Goal: Information Seeking & Learning: Learn about a topic

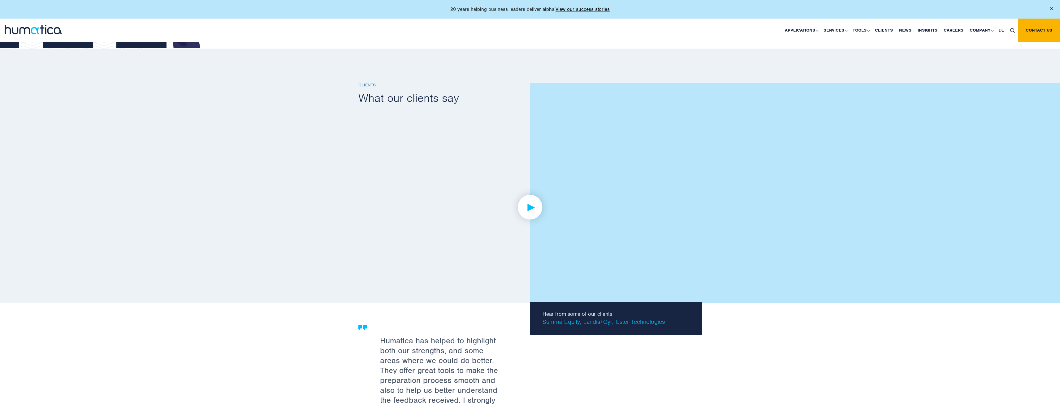
scroll to position [1189, 0]
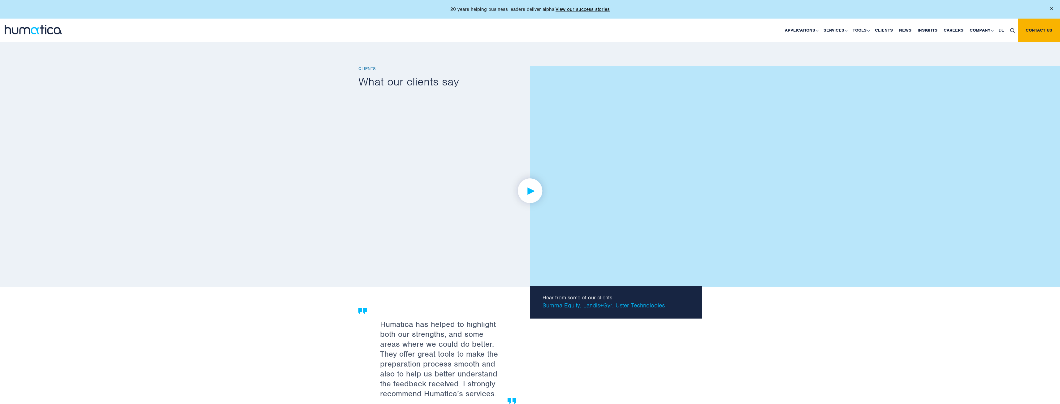
click at [532, 184] on img at bounding box center [530, 191] width 48 height 48
click at [498, 237] on link at bounding box center [529, 191] width 343 height 192
click at [536, 192] on img at bounding box center [530, 191] width 48 height 48
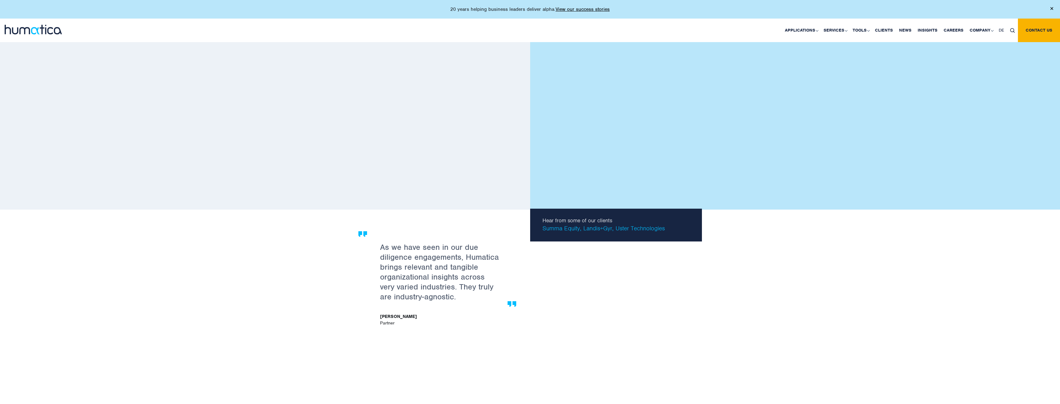
scroll to position [1251, 0]
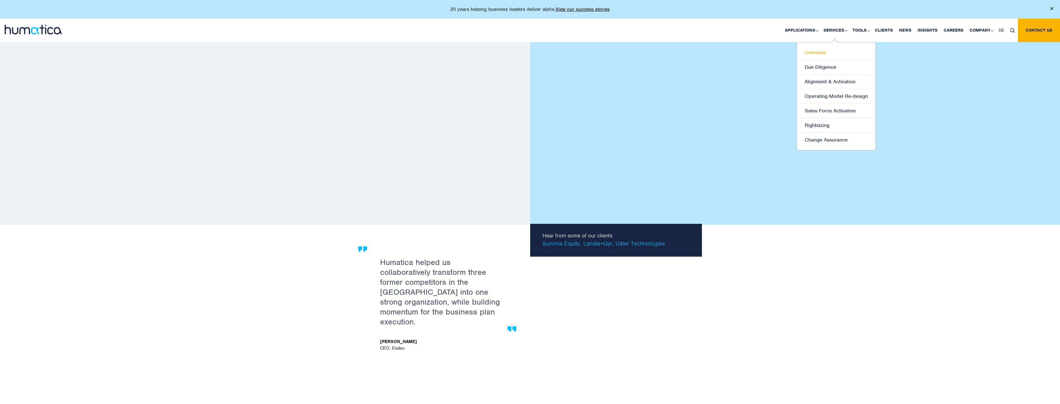
click at [818, 54] on link "Overview" at bounding box center [836, 52] width 79 height 15
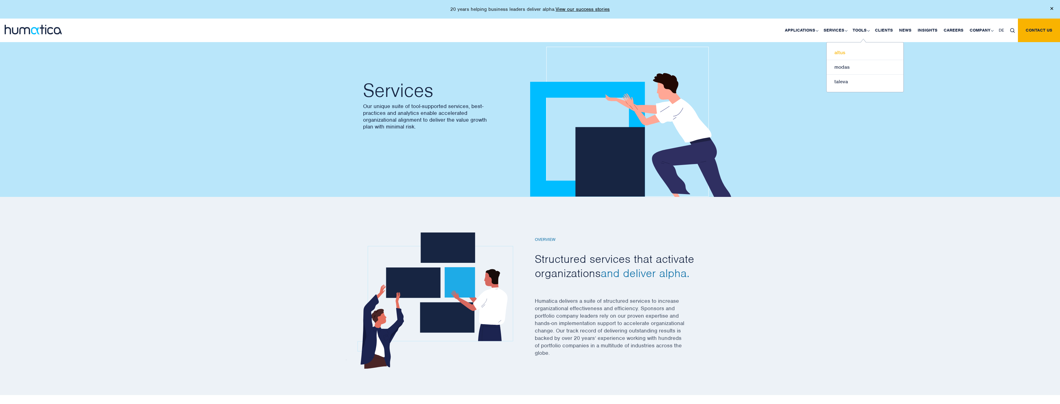
click at [840, 54] on link "altus" at bounding box center [864, 52] width 77 height 15
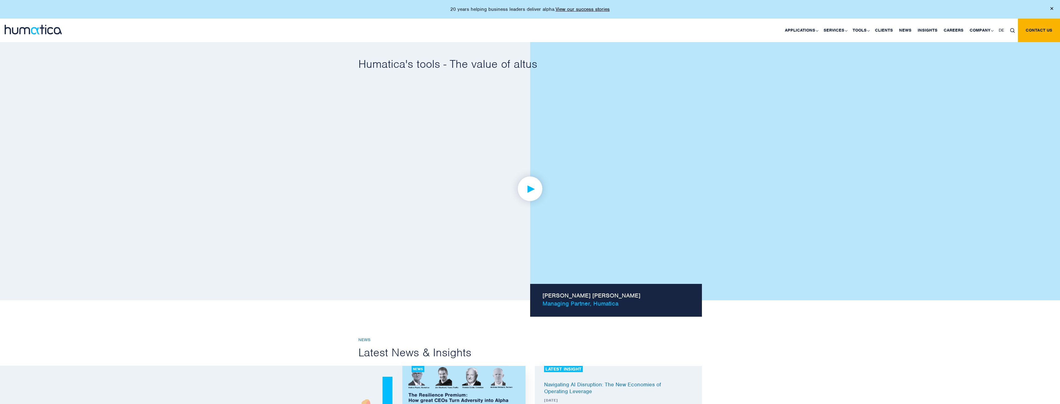
scroll to position [402, 0]
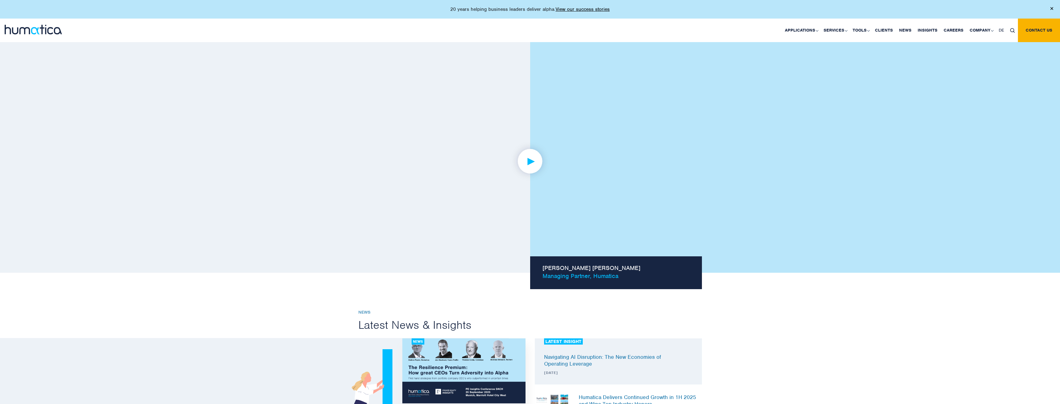
click at [525, 159] on img at bounding box center [530, 161] width 48 height 48
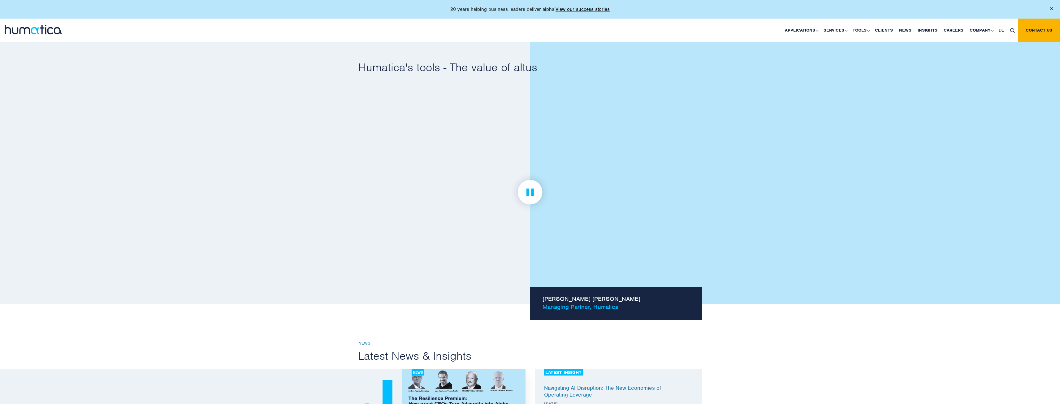
click at [536, 192] on img at bounding box center [530, 192] width 48 height 48
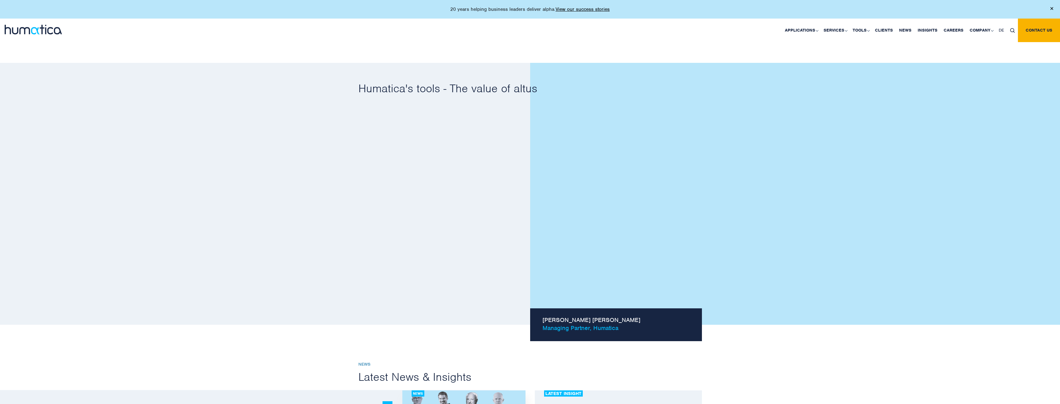
scroll to position [340, 0]
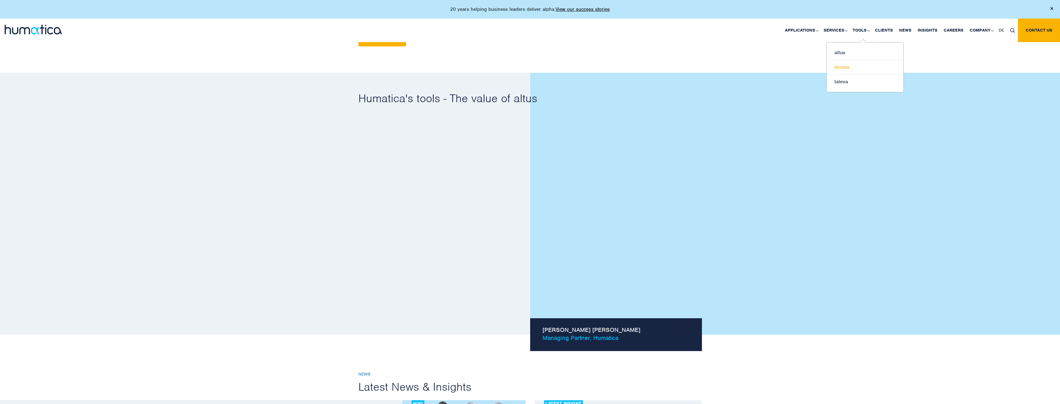
click at [847, 68] on link "modas" at bounding box center [864, 67] width 77 height 15
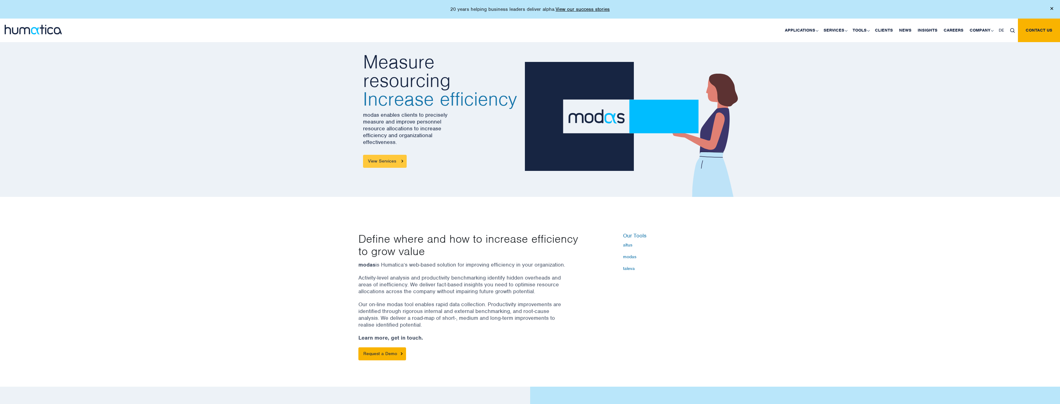
click at [387, 162] on link "View Services" at bounding box center [385, 161] width 44 height 13
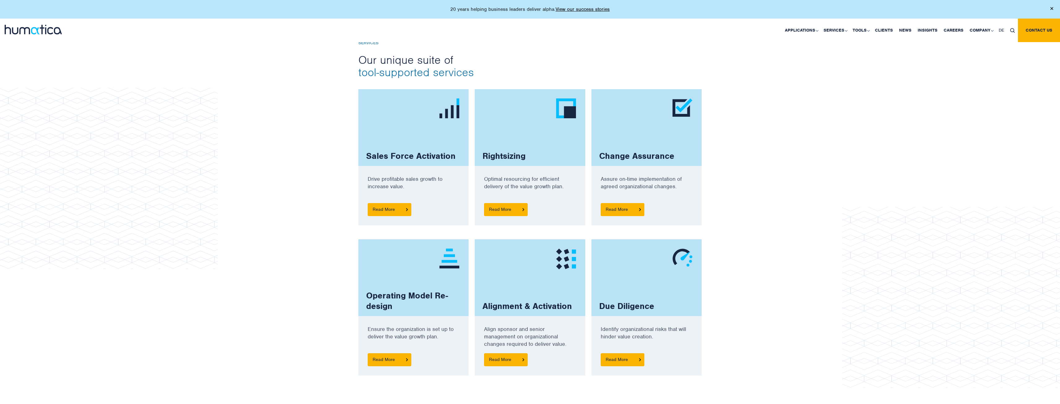
scroll to position [371, 0]
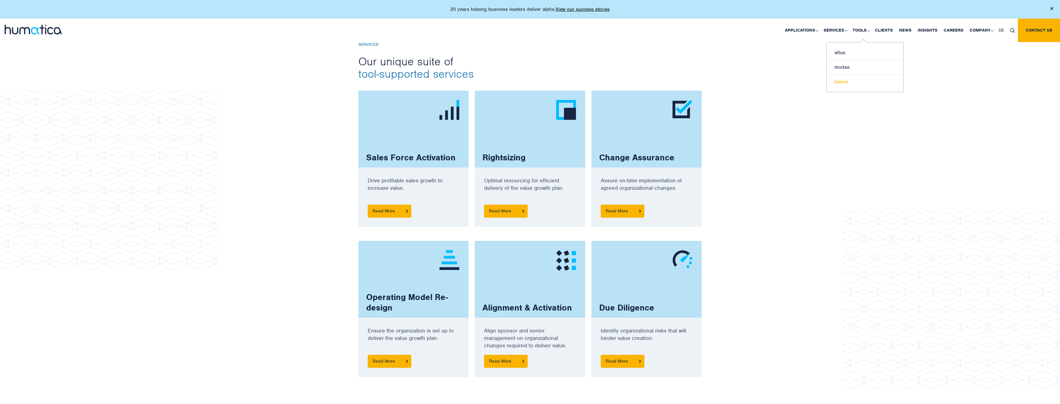
click at [845, 83] on link "taleva" at bounding box center [864, 82] width 77 height 14
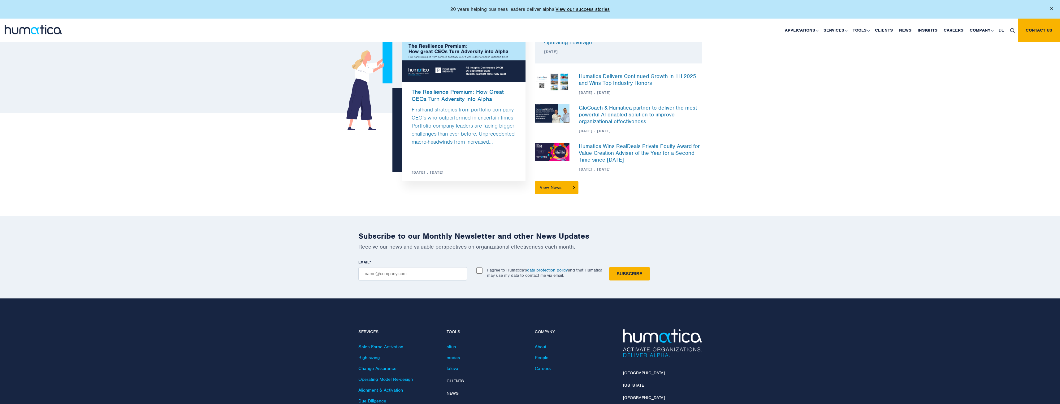
scroll to position [422, 0]
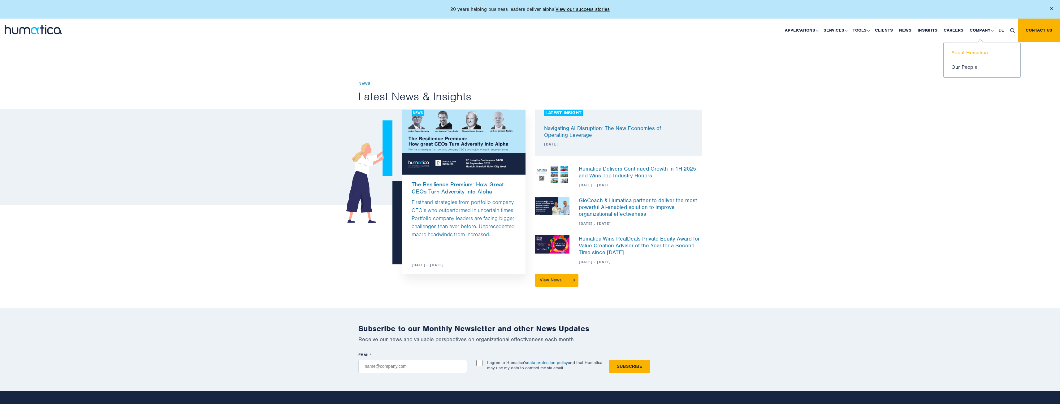
click at [968, 50] on link "About Humatica" at bounding box center [981, 52] width 77 height 15
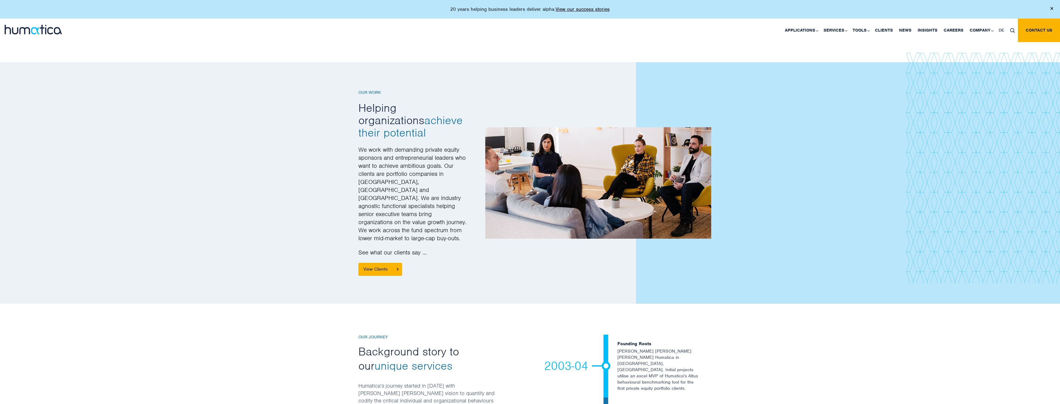
scroll to position [743, 0]
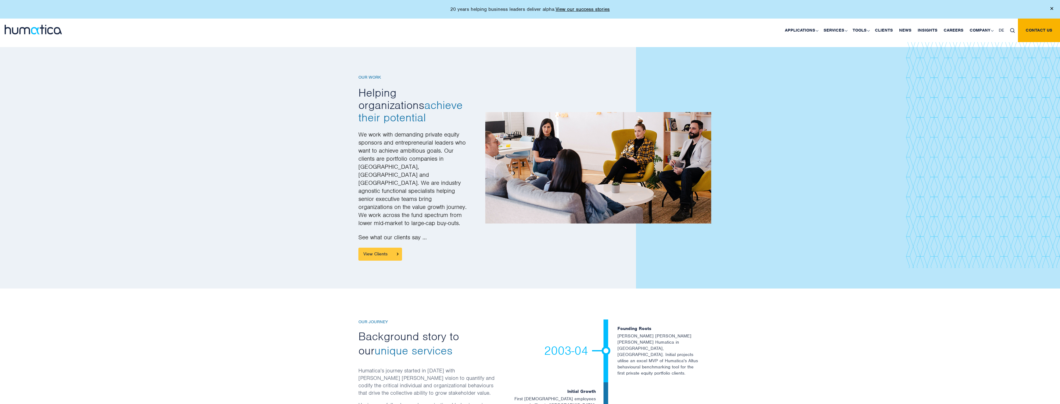
drag, startPoint x: 376, startPoint y: 227, endPoint x: 369, endPoint y: 223, distance: 7.3
click at [376, 248] on link "View Clients" at bounding box center [380, 254] width 44 height 13
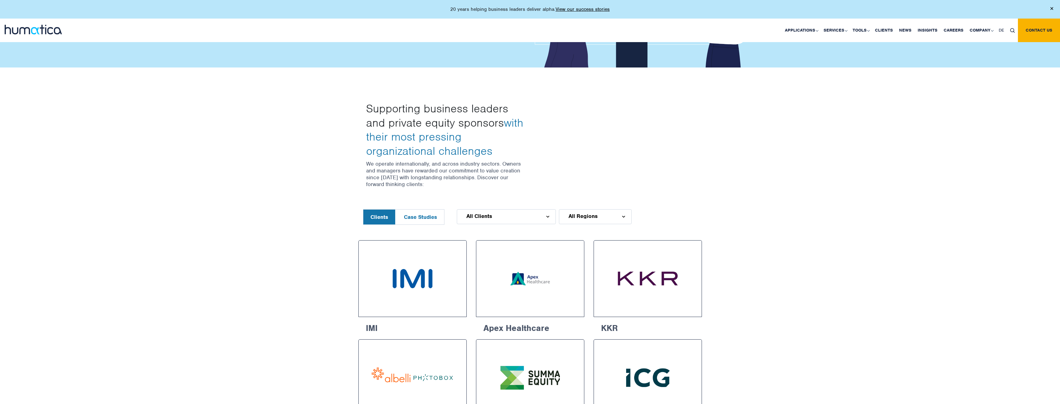
scroll to position [93, 0]
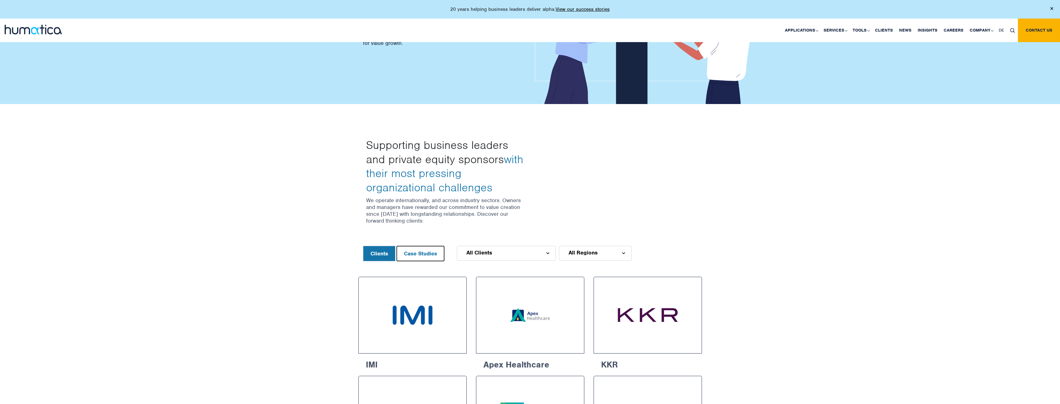
click at [415, 257] on button "Case Studies" at bounding box center [420, 253] width 47 height 15
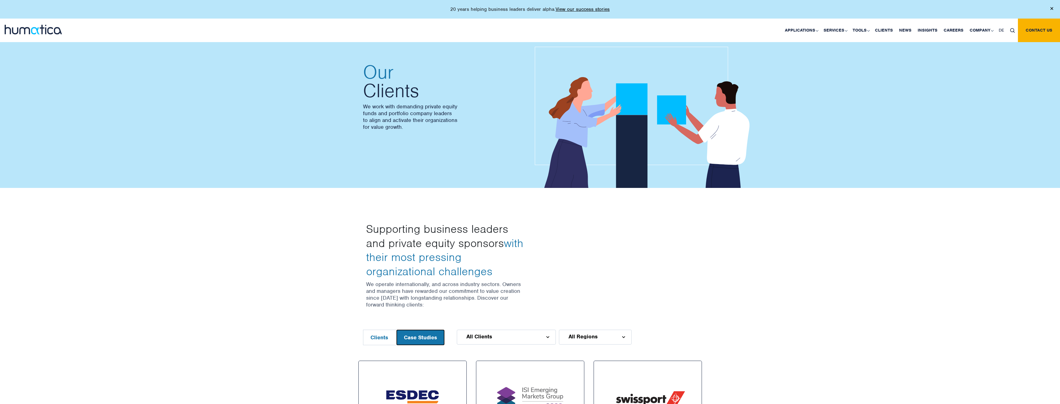
scroll to position [0, 0]
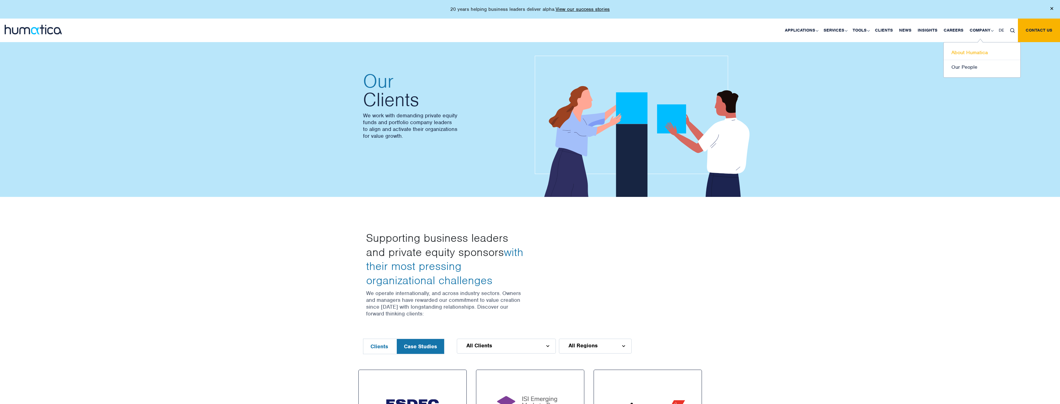
click at [973, 52] on link "About Humatica" at bounding box center [981, 52] width 77 height 15
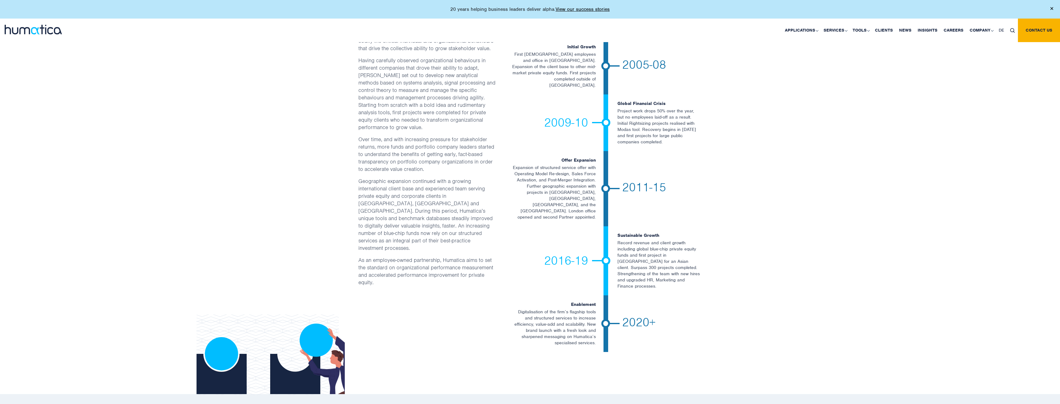
scroll to position [1083, 0]
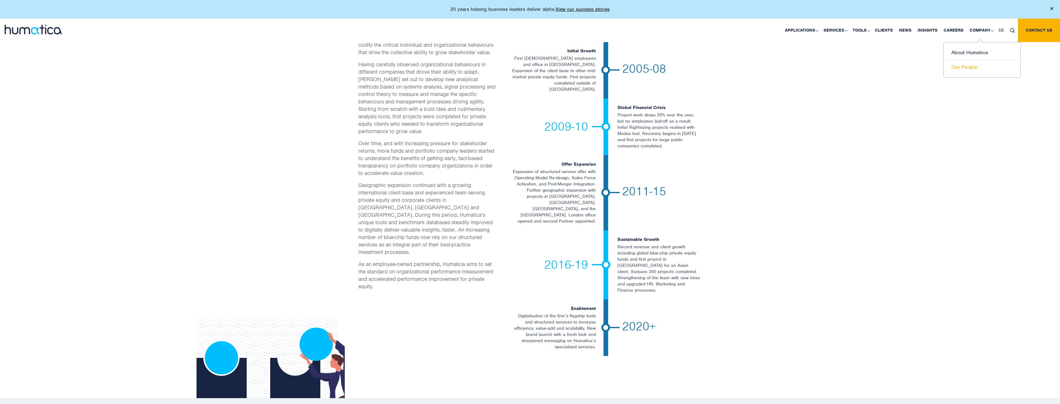
click at [977, 69] on link "Our People" at bounding box center [981, 67] width 77 height 14
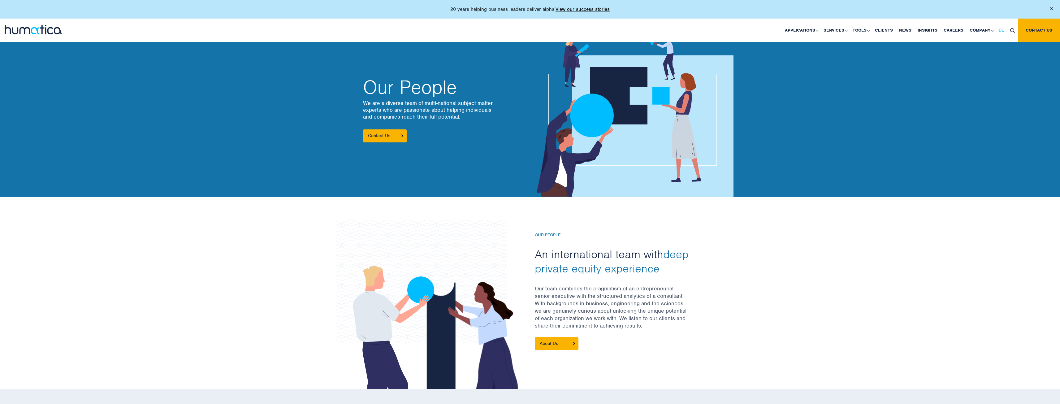
click at [1001, 32] on span "DE" at bounding box center [1000, 30] width 5 height 5
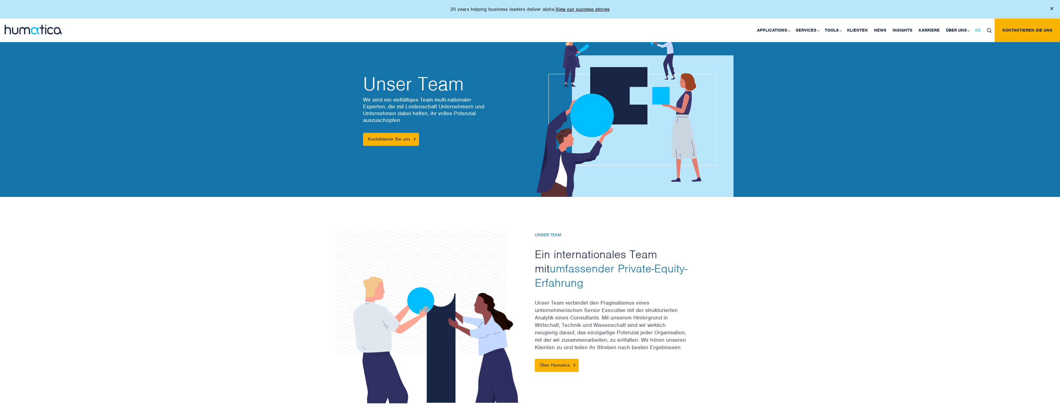
click at [978, 30] on span "EN" at bounding box center [978, 30] width 6 height 5
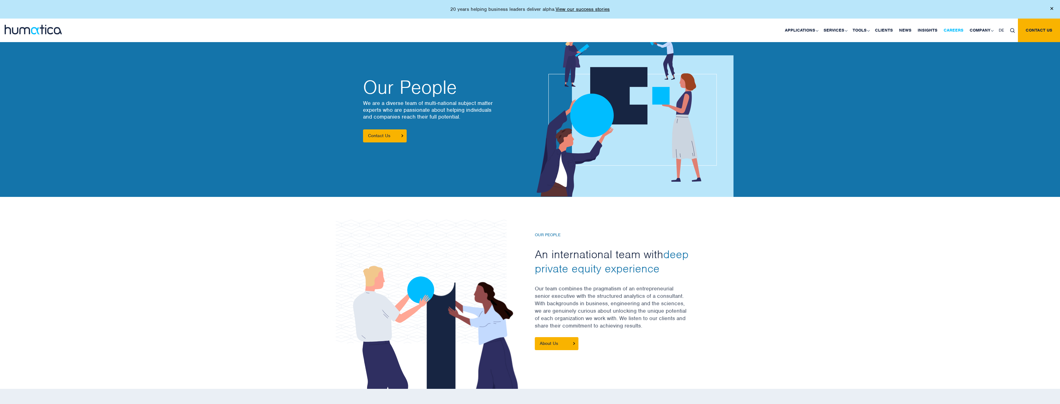
click at [952, 30] on link "Careers" at bounding box center [953, 31] width 26 height 24
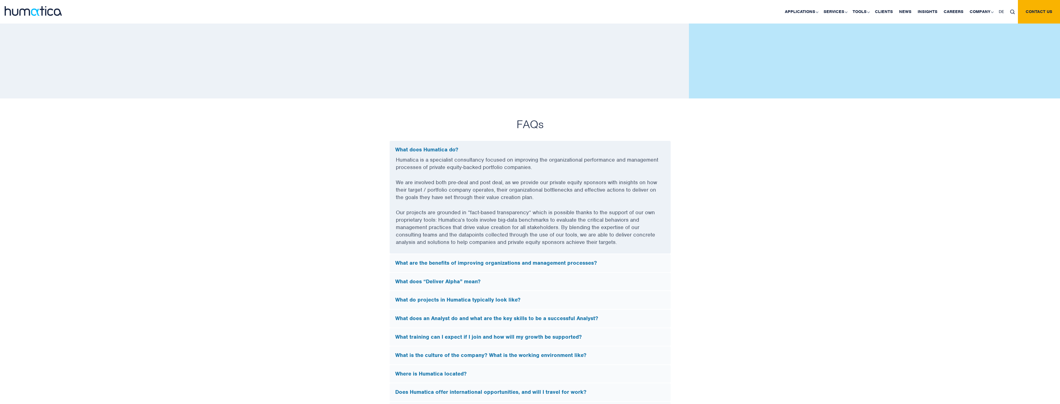
scroll to position [1609, 0]
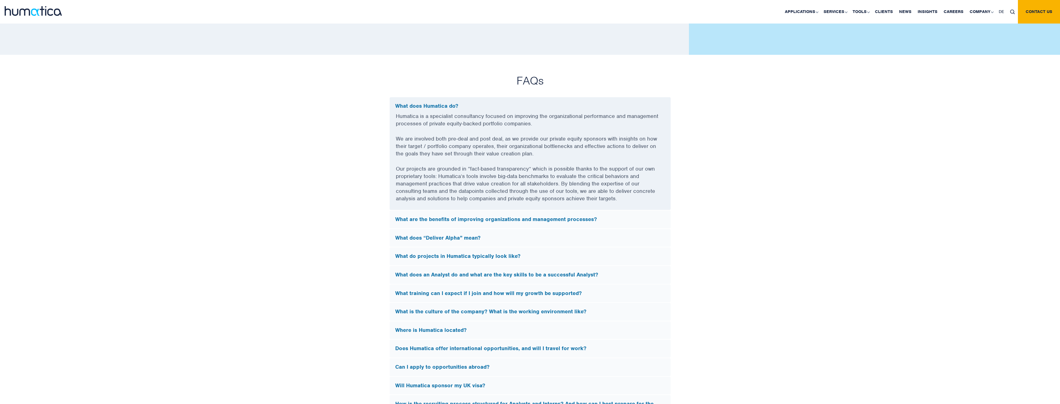
click at [452, 235] on h5 "What does “Deliver Alpha” mean?" at bounding box center [530, 238] width 270 height 7
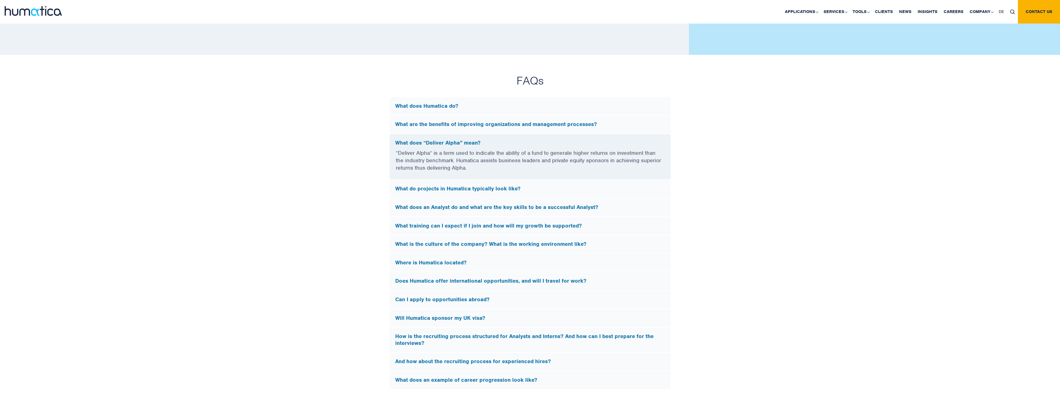
click at [445, 225] on h5 "What training can I expect if I join and how will my growth be supported?" at bounding box center [530, 225] width 270 height 7
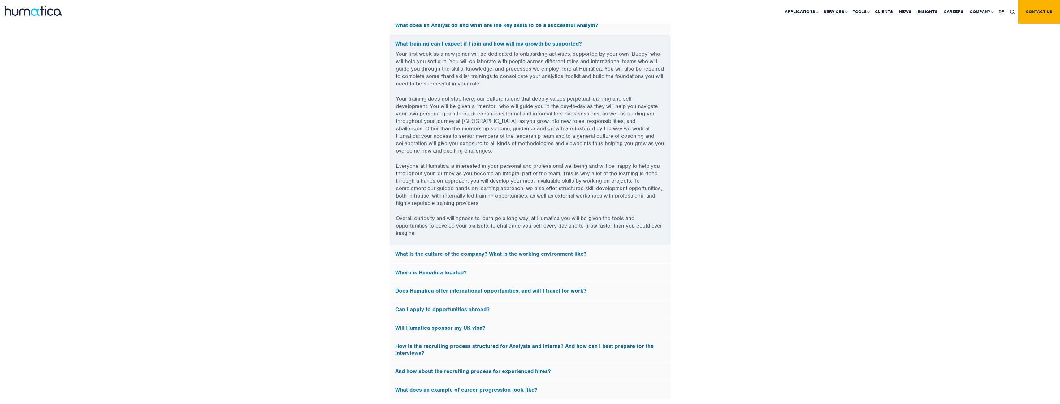
scroll to position [1764, 0]
click at [446, 271] on h5 "Where is Humatica located?" at bounding box center [530, 272] width 270 height 7
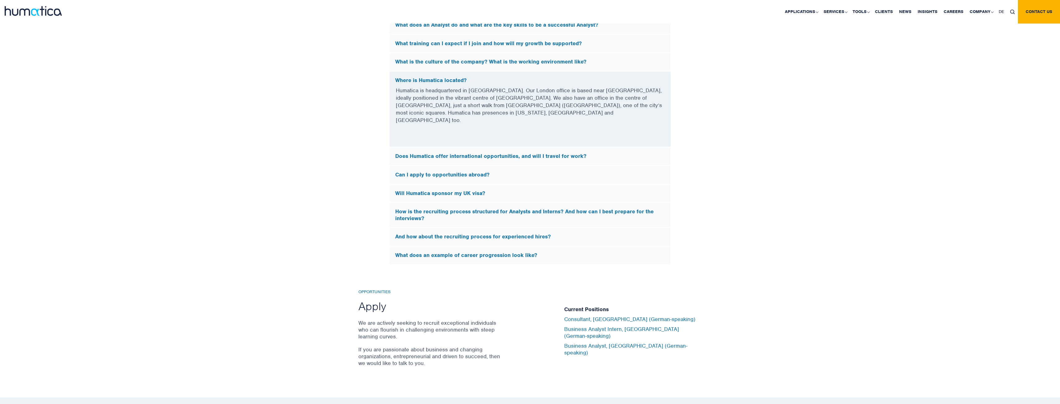
click at [468, 233] on h5 "And how about the recruiting process for experienced hires?" at bounding box center [530, 236] width 270 height 7
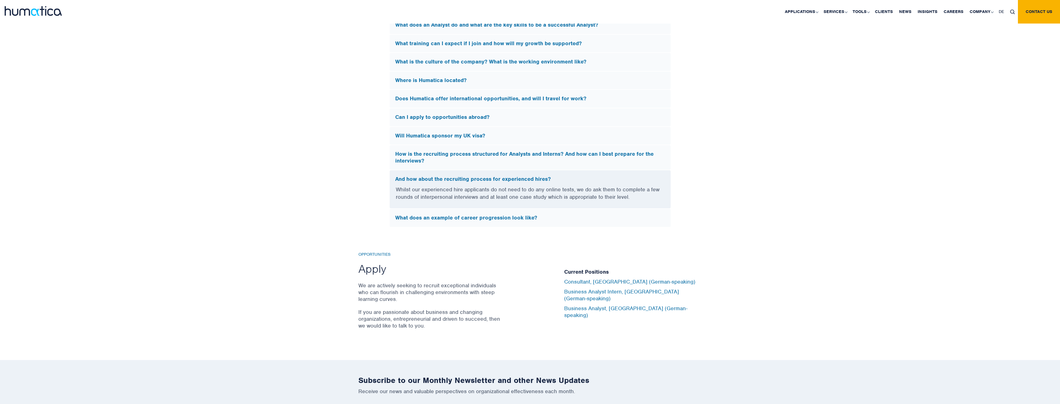
click at [438, 219] on h5 "What does an example of career progression look like?" at bounding box center [530, 217] width 270 height 7
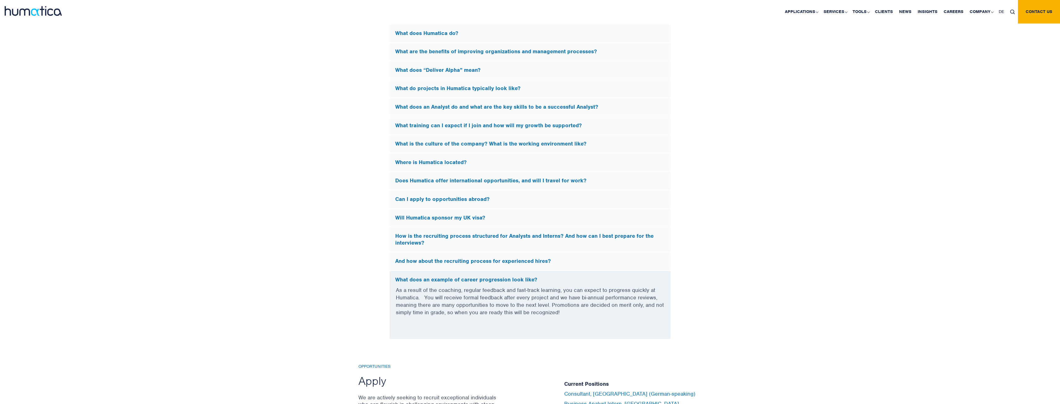
scroll to position [1640, 0]
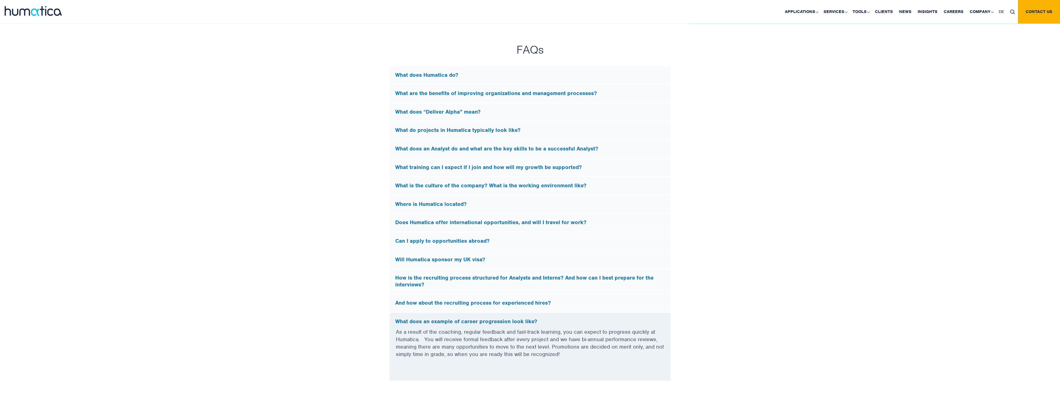
click at [459, 186] on h5 "What is the culture of the company? What is the working environment like?" at bounding box center [530, 185] width 270 height 7
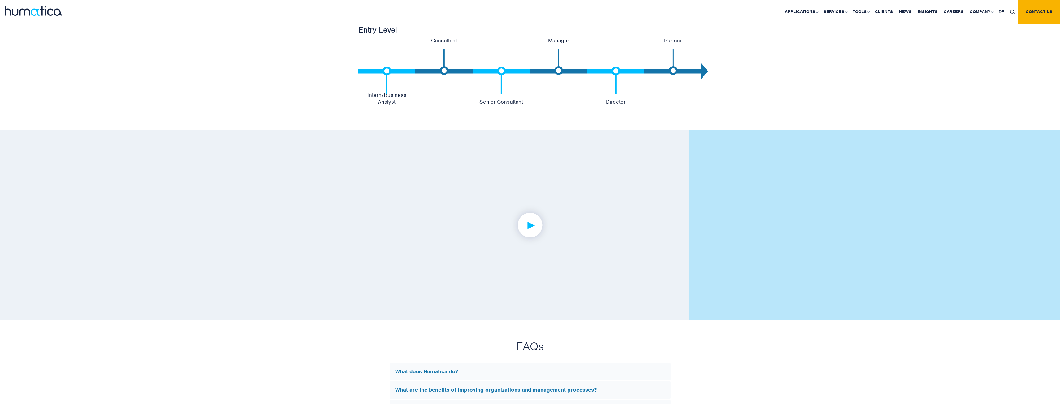
scroll to position [1330, 0]
